Goal: Find specific page/section: Find specific page/section

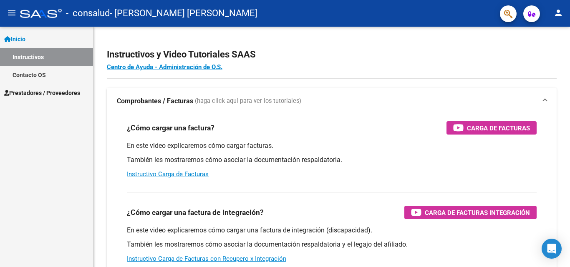
click at [25, 36] on span "Inicio" at bounding box center [14, 39] width 21 height 9
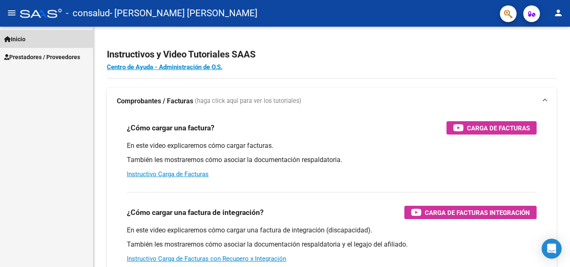
click at [23, 36] on span "Inicio" at bounding box center [14, 39] width 21 height 9
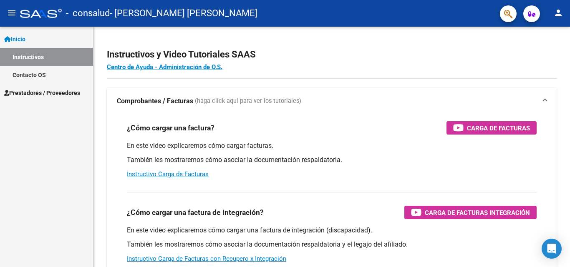
click at [31, 61] on link "Instructivos" at bounding box center [46, 57] width 93 height 18
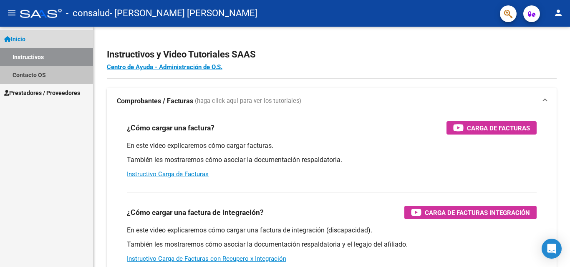
click at [32, 73] on link "Contacto OS" at bounding box center [46, 75] width 93 height 18
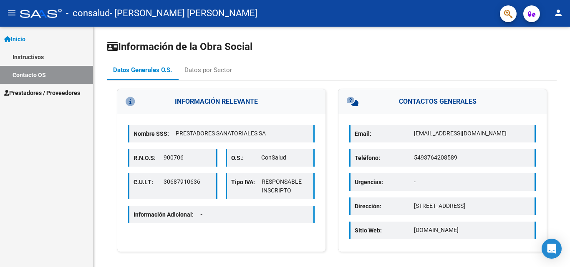
click at [16, 38] on span "Inicio" at bounding box center [14, 39] width 21 height 9
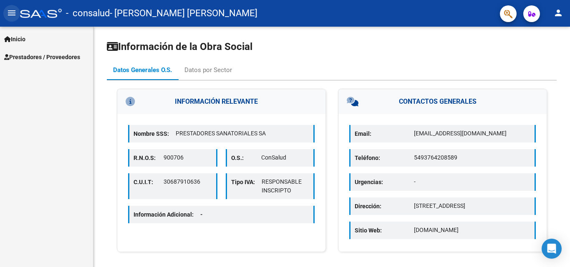
click at [13, 13] on mat-icon "menu" at bounding box center [12, 13] width 10 height 10
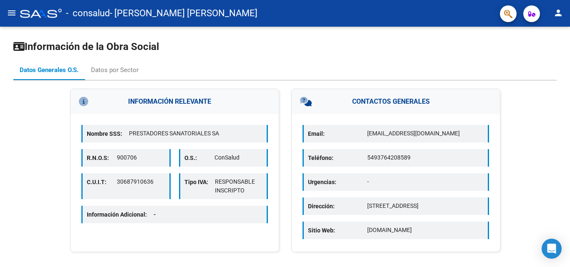
click at [13, 13] on mat-icon "menu" at bounding box center [12, 13] width 10 height 10
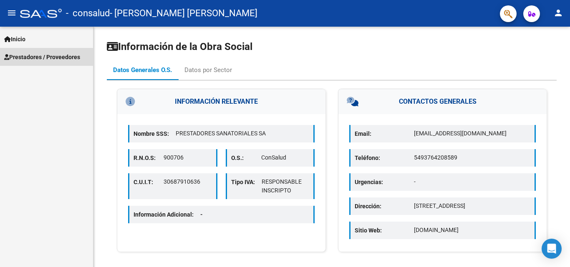
click at [25, 58] on span "Prestadores / Proveedores" at bounding box center [42, 57] width 76 height 9
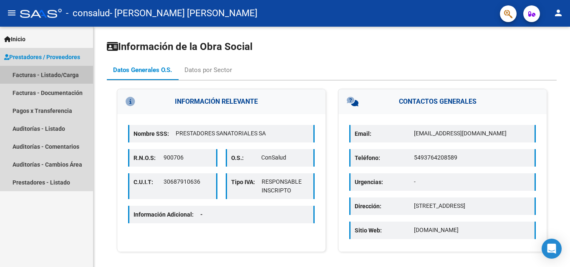
click at [29, 74] on link "Facturas - Listado/Carga" at bounding box center [46, 75] width 93 height 18
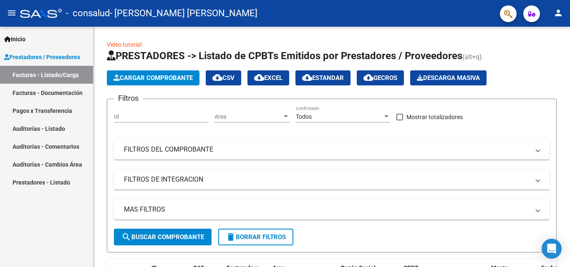
click at [52, 111] on link "Pagos x Transferencia" at bounding box center [46, 111] width 93 height 18
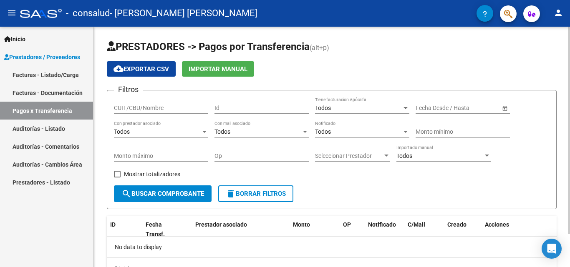
scroll to position [38, 0]
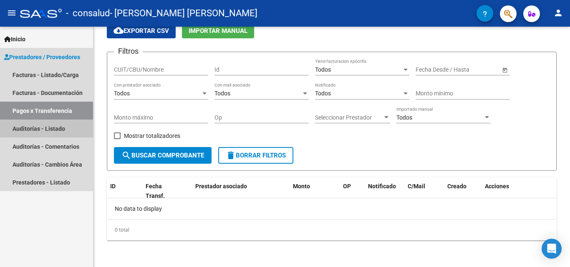
click at [20, 127] on link "Auditorías - Listado" at bounding box center [46, 129] width 93 height 18
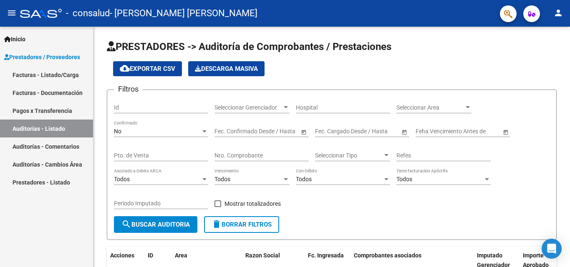
click at [44, 74] on link "Facturas - Listado/Carga" at bounding box center [46, 75] width 93 height 18
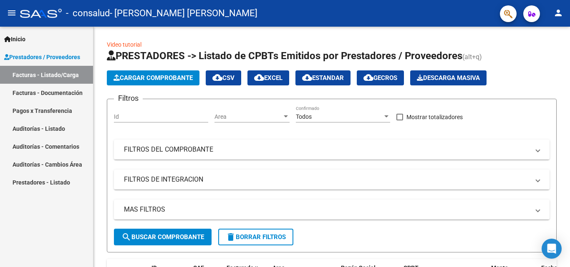
click at [44, 95] on link "Facturas - Documentación" at bounding box center [46, 93] width 93 height 18
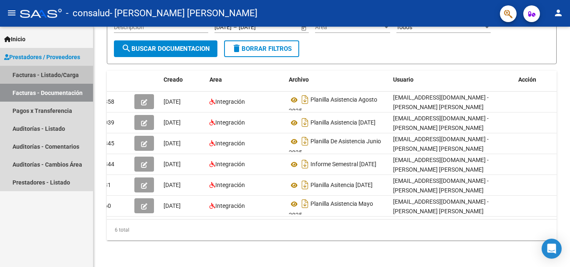
click at [46, 73] on link "Facturas - Listado/Carga" at bounding box center [46, 75] width 93 height 18
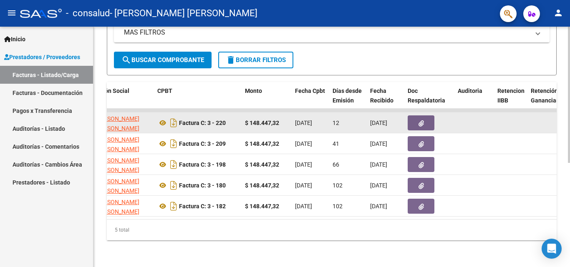
scroll to position [142, 0]
